Goal: Find contact information: Find contact information

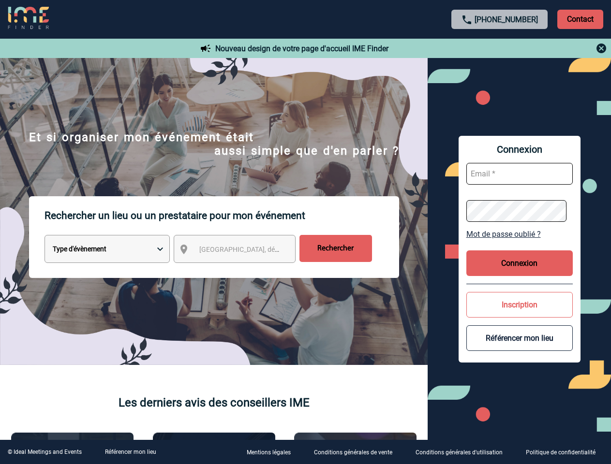
click at [305, 232] on p "Rechercher un lieu ou un prestataire pour mon événement" at bounding box center [222, 215] width 355 height 39
click at [580, 19] on p "Contact" at bounding box center [580, 19] width 46 height 19
click at [500, 48] on div at bounding box center [499, 49] width 215 height 12
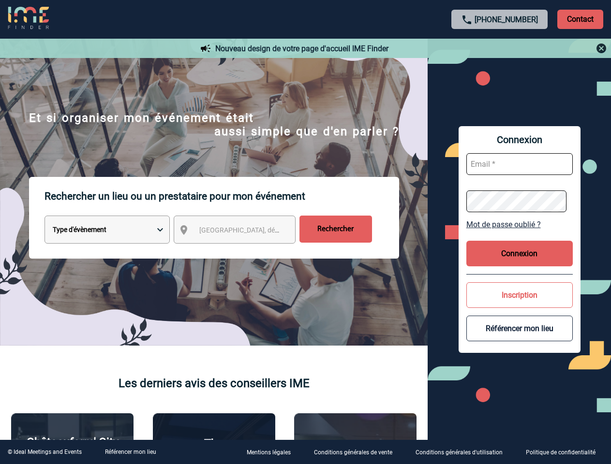
click at [243, 251] on div at bounding box center [247, 188] width 495 height 376
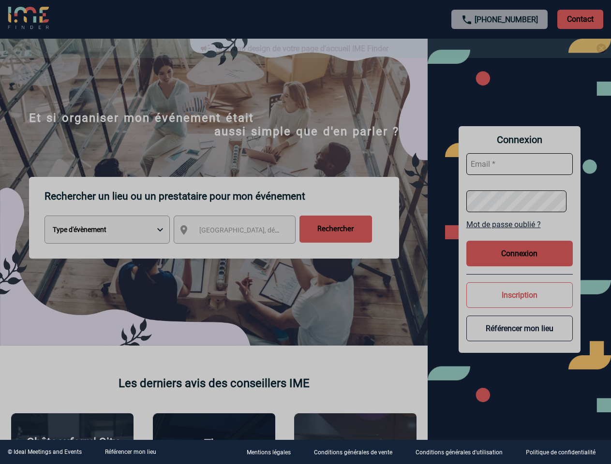
click at [520, 234] on div at bounding box center [305, 232] width 611 height 464
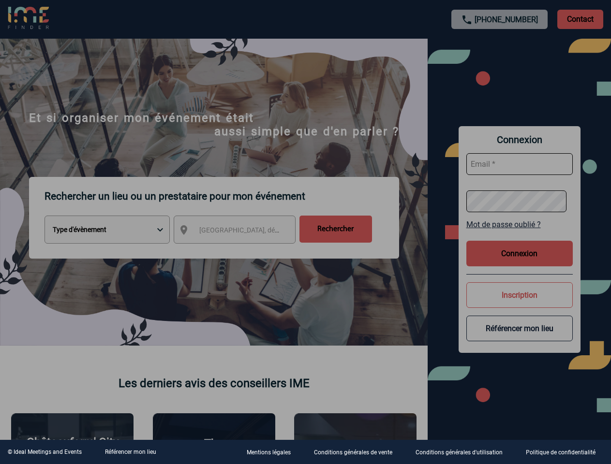
click at [520, 263] on div at bounding box center [305, 232] width 611 height 464
click at [520, 305] on div at bounding box center [305, 232] width 611 height 464
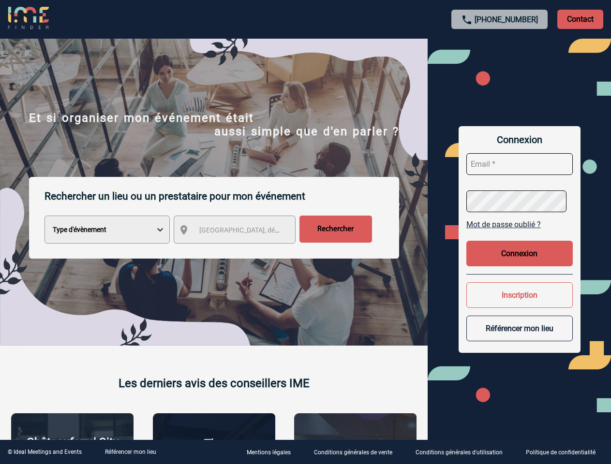
click at [520, 338] on button "Référencer mon lieu" at bounding box center [519, 329] width 106 height 26
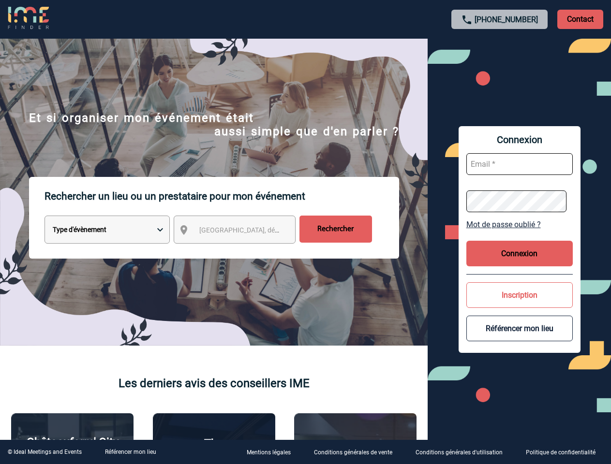
click at [130, 452] on link "Référencer mon lieu" at bounding box center [130, 452] width 51 height 7
